Goal: Check status: Check status

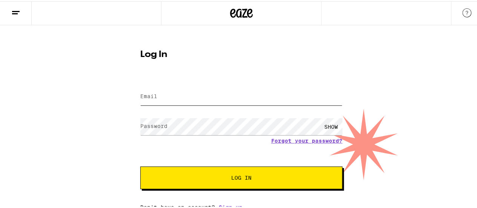
type input "[PERSON_NAME][EMAIL_ADDRESS][DOMAIN_NAME]"
click at [195, 179] on span "Log In" at bounding box center [241, 176] width 141 height 5
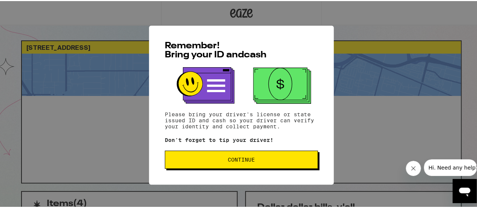
click at [200, 157] on button "Continue" at bounding box center [241, 158] width 153 height 18
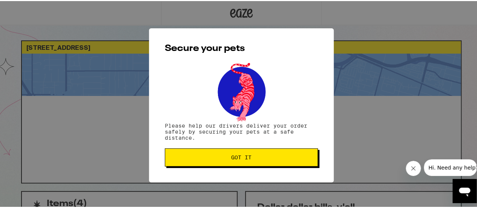
click at [200, 157] on span "Got it" at bounding box center [241, 155] width 140 height 5
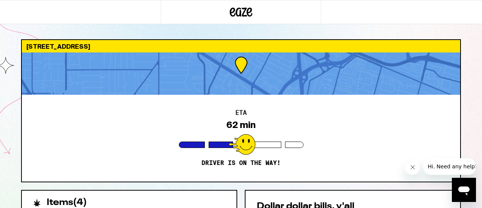
click at [411, 164] on icon "Close message from company" at bounding box center [413, 167] width 6 height 6
click at [435, 119] on div "ETA 62 min Driver is on the way!" at bounding box center [241, 138] width 439 height 87
click at [78, 202] on h2 "Items ( 4 )" at bounding box center [67, 202] width 40 height 9
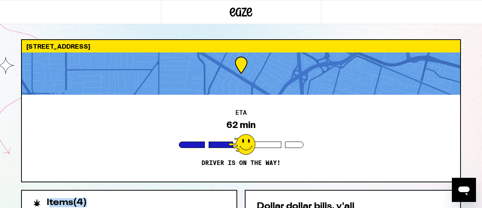
click at [78, 202] on h2 "Items ( 4 )" at bounding box center [67, 202] width 40 height 9
click at [461, 186] on icon "Open messaging window" at bounding box center [465, 190] width 14 height 14
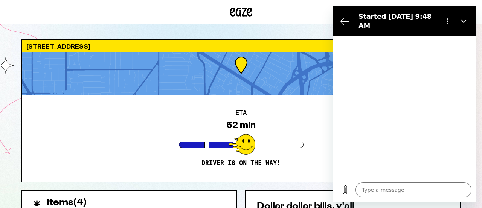
click at [67, 135] on div "ETA 62 min Driver is on the way!" at bounding box center [241, 138] width 439 height 87
type textarea "x"
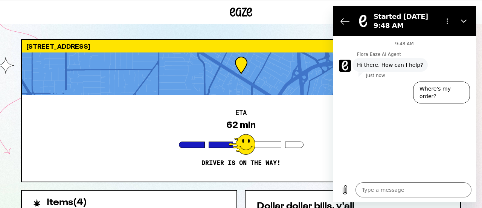
click at [341, 22] on icon "Back to the conversation list" at bounding box center [345, 21] width 9 height 9
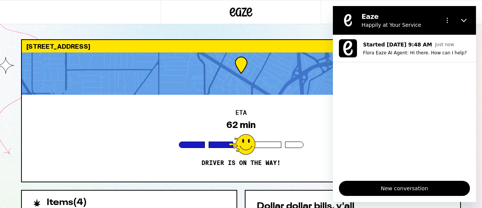
click at [275, 156] on div "ETA 62 min Driver is on the way!" at bounding box center [241, 138] width 439 height 87
click at [366, 163] on ul "Started [DATE] 9:48 AM Just now Flora Eaze AI Agent: Hi there. How can I help?" at bounding box center [404, 105] width 143 height 140
click at [464, 20] on icon "Close" at bounding box center [464, 20] width 6 height 6
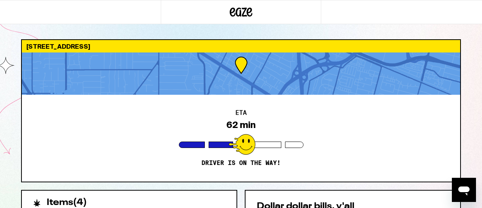
click at [277, 133] on div "ETA 62 min Driver is on the way!" at bounding box center [241, 138] width 439 height 87
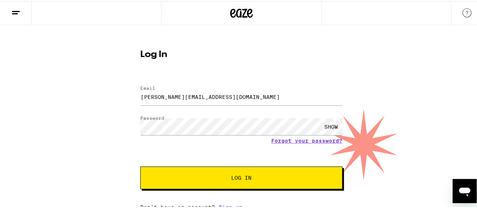
click at [269, 182] on button "Log In" at bounding box center [241, 176] width 202 height 23
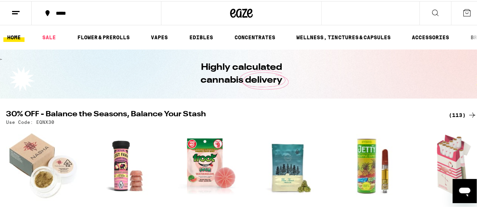
click at [14, 9] on icon at bounding box center [15, 11] width 9 height 9
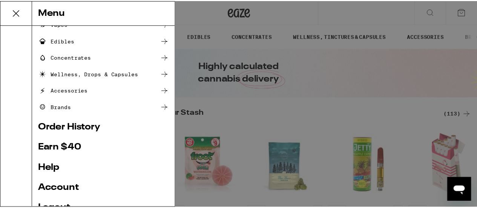
scroll to position [113, 0]
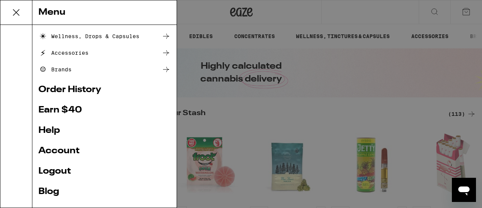
click at [77, 86] on link "Order History" at bounding box center [104, 89] width 132 height 9
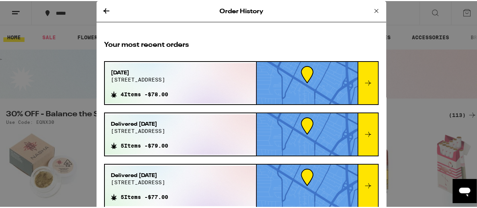
click at [190, 82] on div "[DATE][STREET_ADDRESS] 4 Items - $78.00" at bounding box center [180, 82] width 151 height 40
click at [363, 81] on icon at bounding box center [367, 81] width 9 height 9
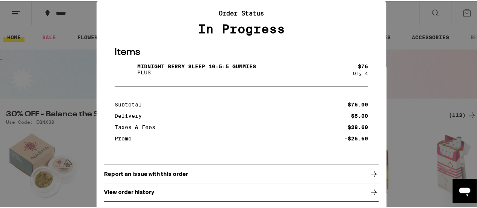
scroll to position [38, 0]
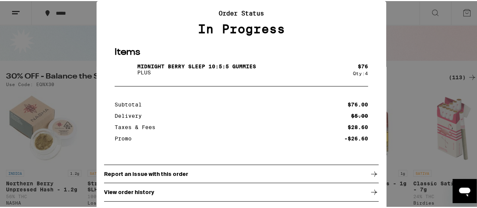
click at [111, 191] on p "View order history" at bounding box center [129, 191] width 50 height 6
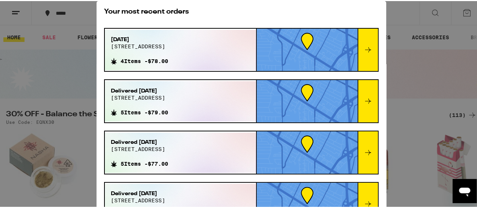
click at [137, 57] on span "4 Items - $78.00" at bounding box center [144, 60] width 47 height 6
click at [364, 45] on div at bounding box center [367, 49] width 20 height 42
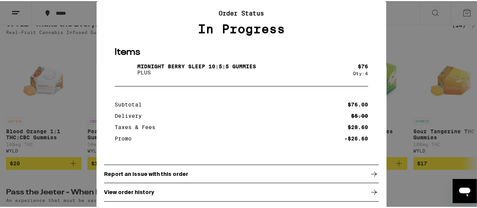
scroll to position [302, 0]
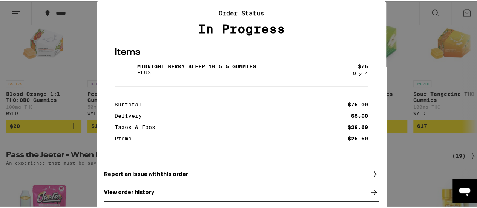
click at [5, 61] on div "Your Order Order Status In Progress Items Midnight [PERSON_NAME] SLEEP 10:5:5 G…" at bounding box center [241, 104] width 482 height 208
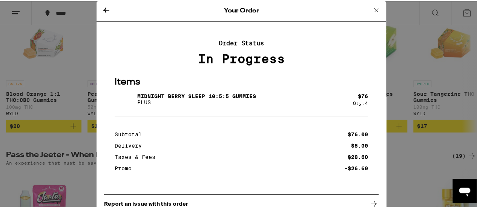
scroll to position [0, 0]
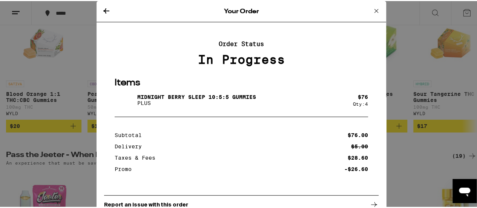
click at [105, 12] on icon at bounding box center [106, 9] width 9 height 9
